Goal: Transaction & Acquisition: Subscribe to service/newsletter

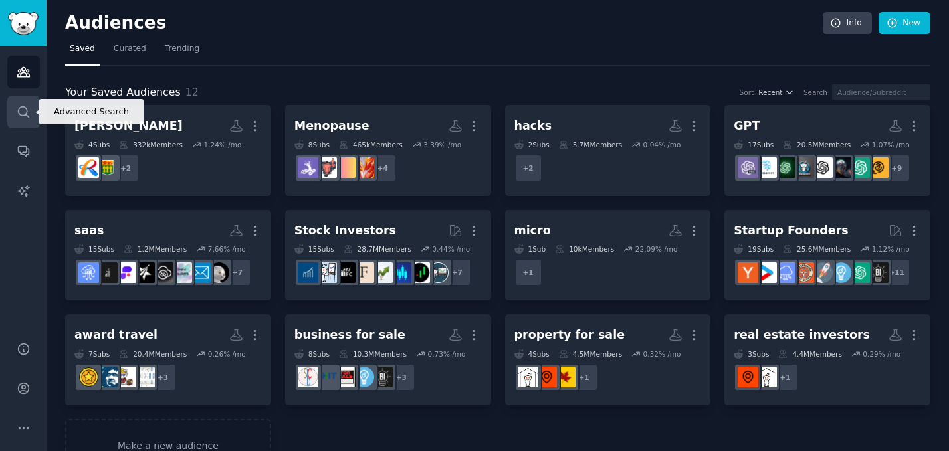
click at [21, 109] on icon "Sidebar" at bounding box center [24, 112] width 14 height 14
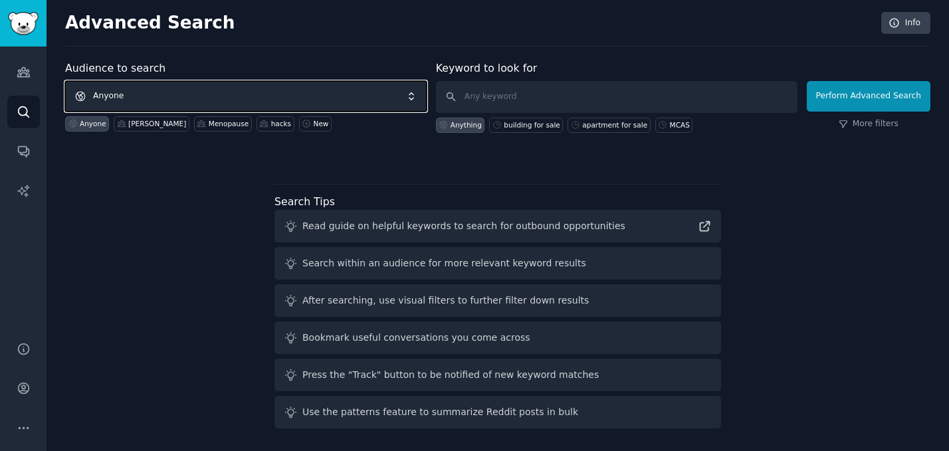
click at [122, 104] on span "Anyone" at bounding box center [246, 96] width 362 height 31
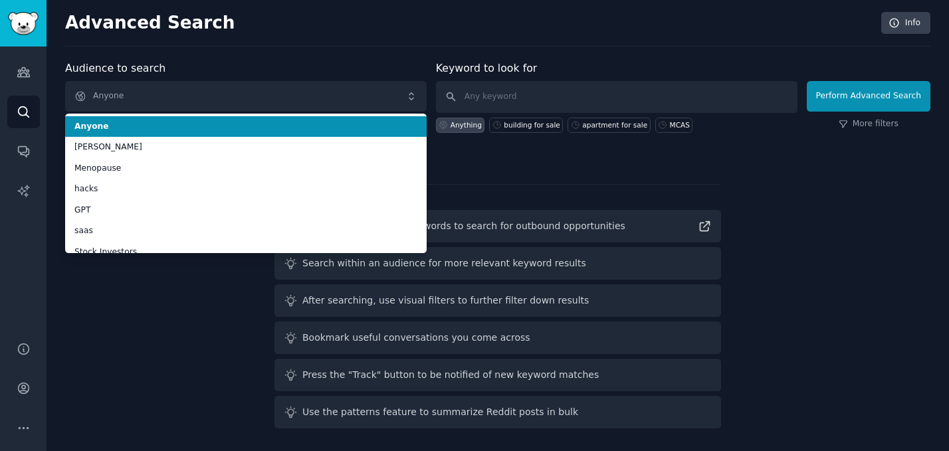
click at [209, 50] on div "Advanced Search Info Audience to search Anyone Anyone [PERSON_NAME] Menopause h…" at bounding box center [498, 226] width 903 height 452
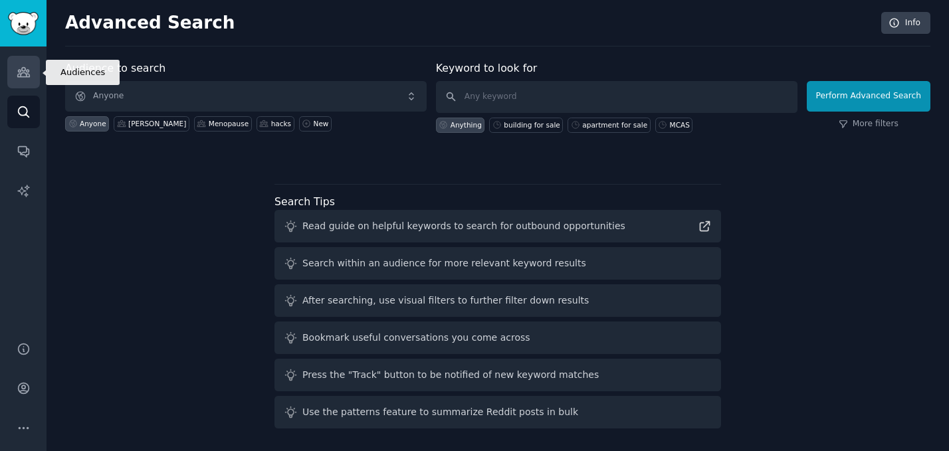
click at [24, 75] on icon "Sidebar" at bounding box center [24, 72] width 14 height 14
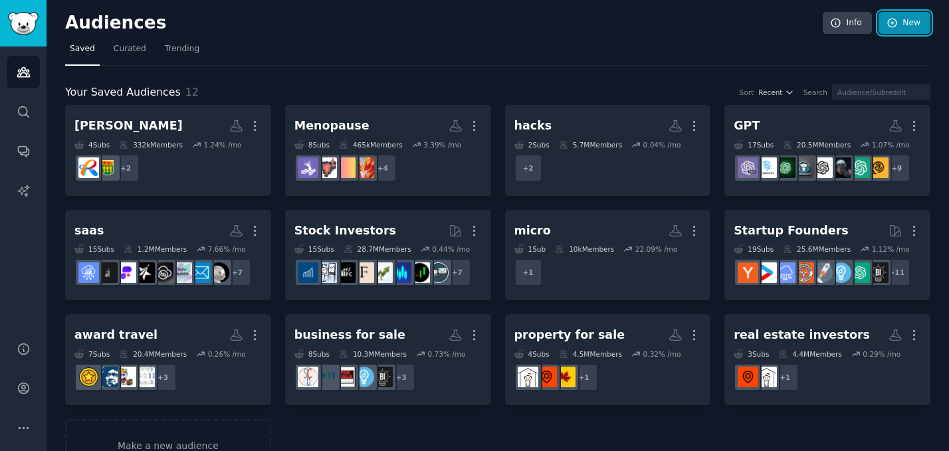
click at [911, 23] on link "New" at bounding box center [905, 23] width 52 height 23
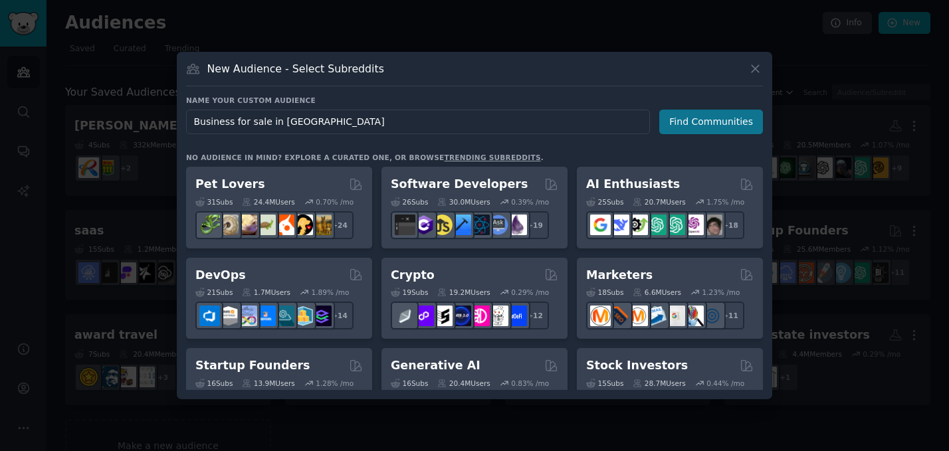
type input "Business for sale in [GEOGRAPHIC_DATA]"
click at [728, 118] on button "Find Communities" at bounding box center [711, 122] width 104 height 25
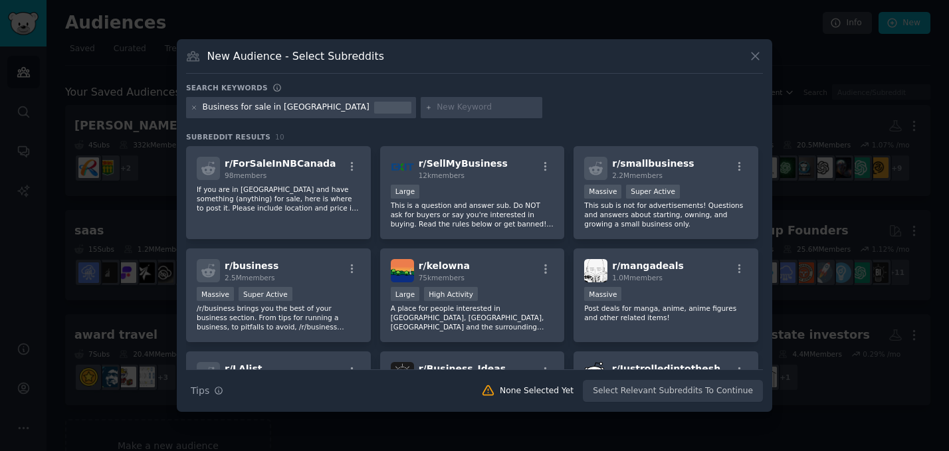
click at [289, 108] on div "Business for sale in [GEOGRAPHIC_DATA]" at bounding box center [286, 108] width 167 height 12
click at [284, 104] on div "Business for sale in [GEOGRAPHIC_DATA]" at bounding box center [286, 108] width 167 height 12
click at [288, 107] on div "Business for sale in [GEOGRAPHIC_DATA]" at bounding box center [286, 108] width 167 height 12
click at [756, 54] on icon at bounding box center [755, 56] width 14 height 14
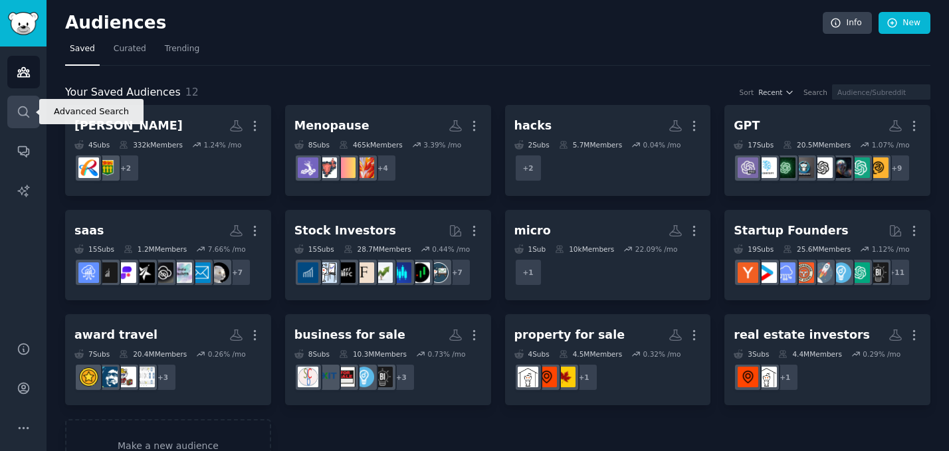
click at [22, 106] on icon "Sidebar" at bounding box center [23, 111] width 11 height 11
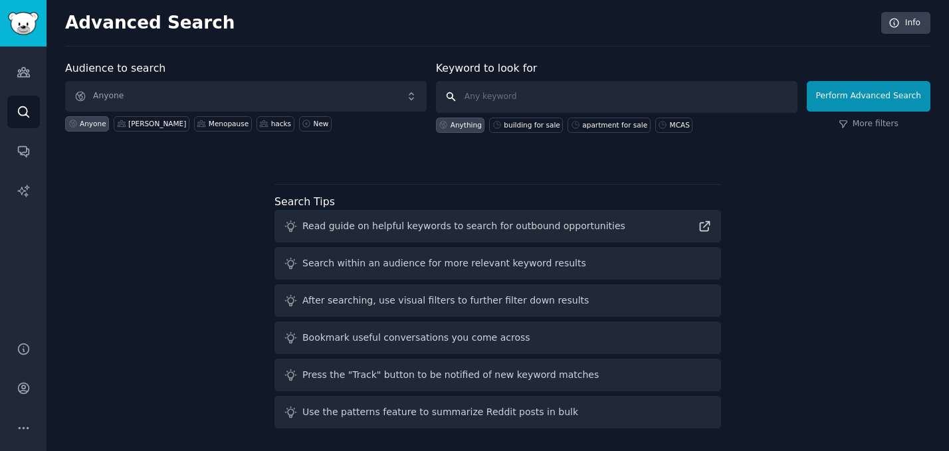
click at [479, 100] on input "text" at bounding box center [617, 97] width 362 height 32
type input "business for sale"
click button "Perform Advanced Search" at bounding box center [869, 96] width 124 height 31
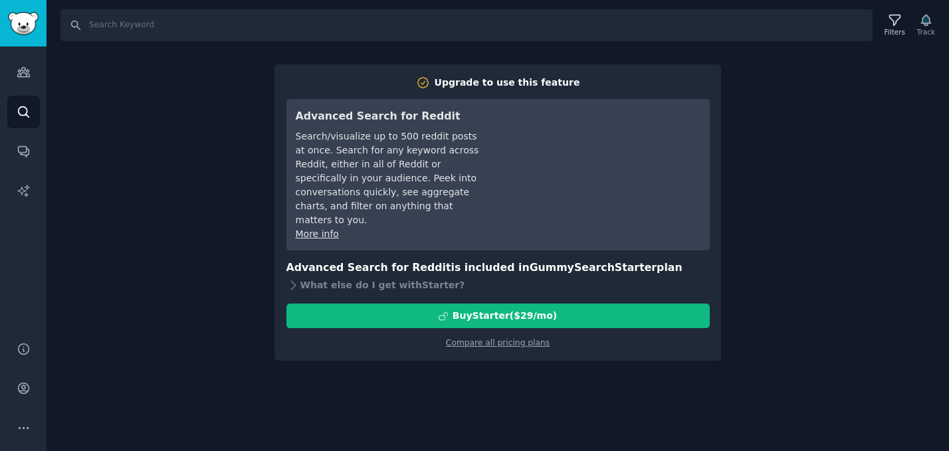
click at [232, 316] on div "Search Filters Track Upgrade to use this feature Advanced Search for Reddit Sea…" at bounding box center [498, 225] width 903 height 451
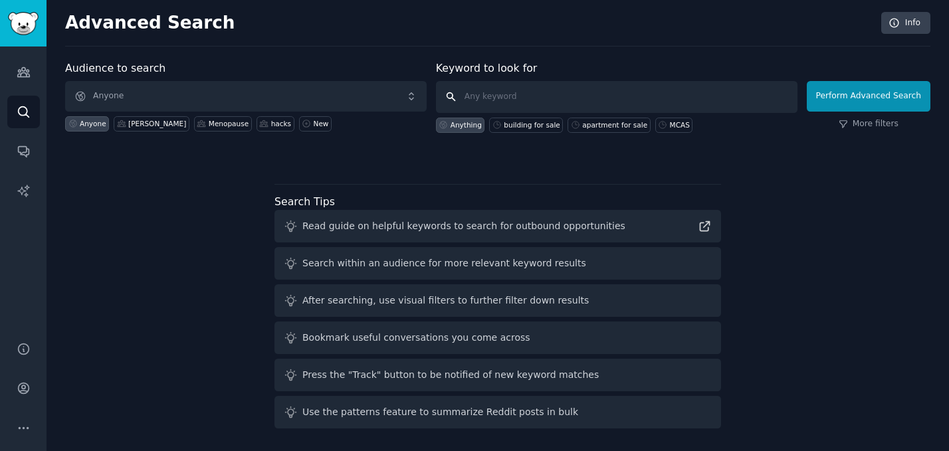
click at [528, 106] on input "text" at bounding box center [617, 97] width 362 height 32
type input "business for sale"
click button "Perform Advanced Search" at bounding box center [869, 96] width 124 height 31
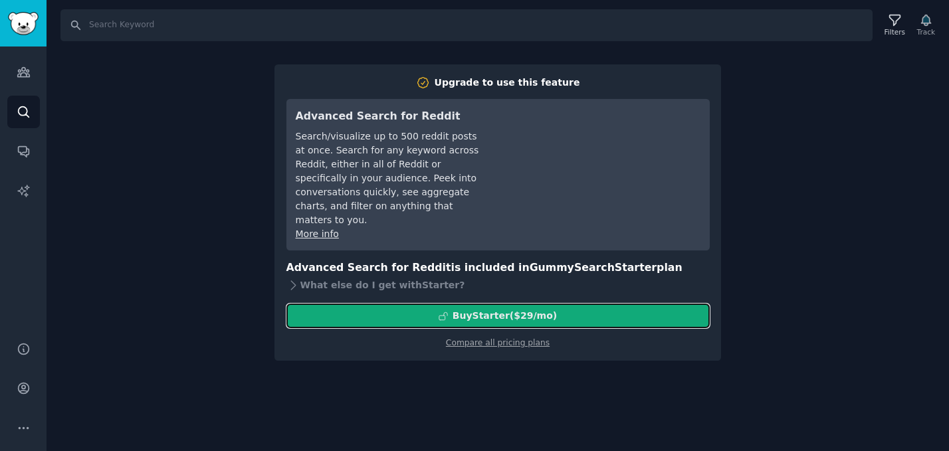
click at [475, 309] on div "Buy Starter ($ 29 /mo )" at bounding box center [505, 316] width 104 height 14
